Goal: Information Seeking & Learning: Understand process/instructions

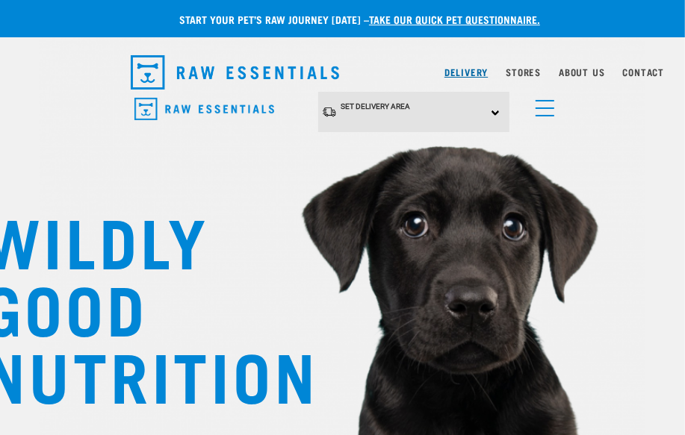
click at [470, 72] on link "Delivery" at bounding box center [465, 71] width 43 height 5
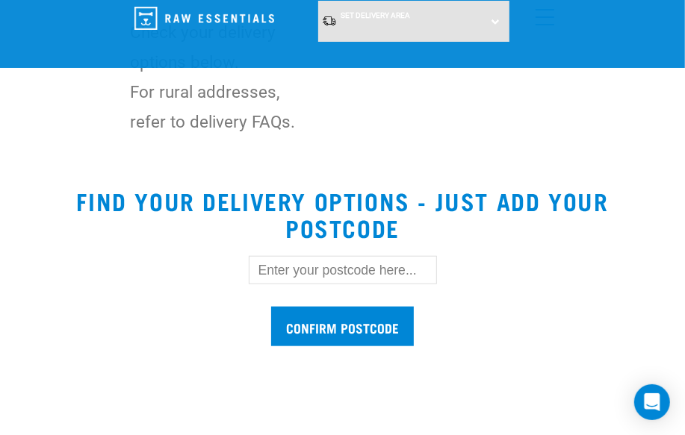
scroll to position [611, 0]
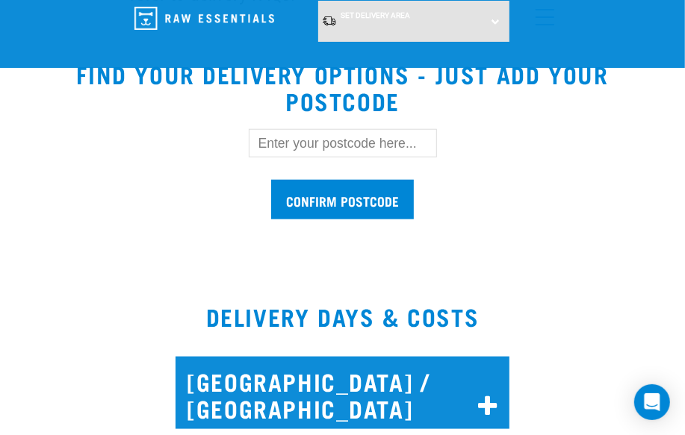
click at [316, 129] on input "text" at bounding box center [343, 143] width 188 height 28
click at [481, 395] on icon at bounding box center [488, 407] width 20 height 24
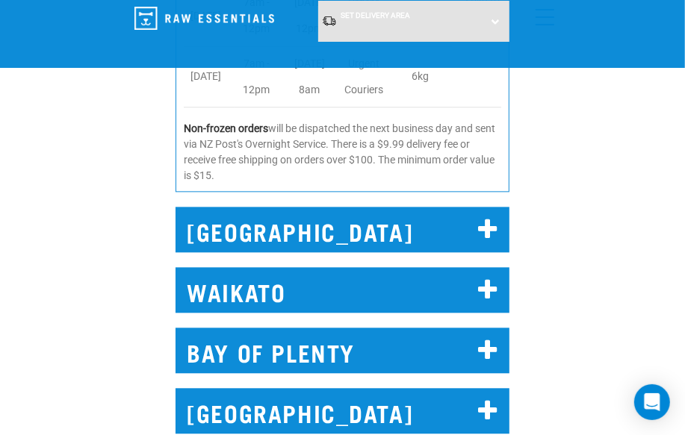
scroll to position [1425, 0]
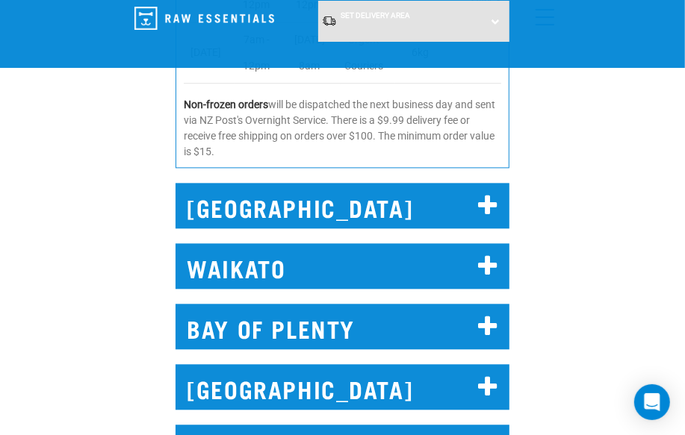
drag, startPoint x: 387, startPoint y: 299, endPoint x: 452, endPoint y: 282, distance: 67.0
click at [387, 304] on h2 "BAY OF PLENTY" at bounding box center [342, 327] width 334 height 46
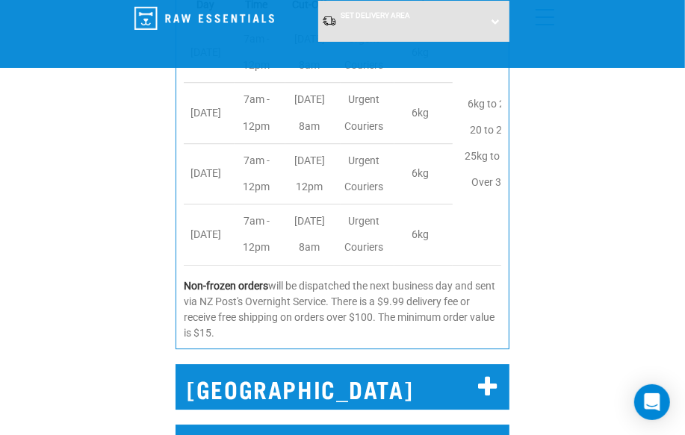
scroll to position [1968, 0]
